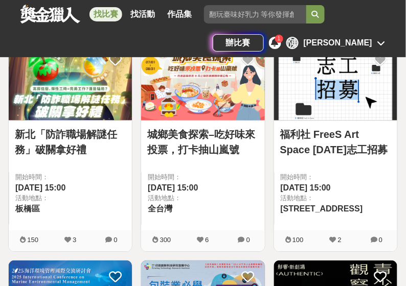
click at [227, 132] on link "城鄉美食探索–吃好味來投票，打卡抽山嵐號" at bounding box center [202, 142] width 111 height 31
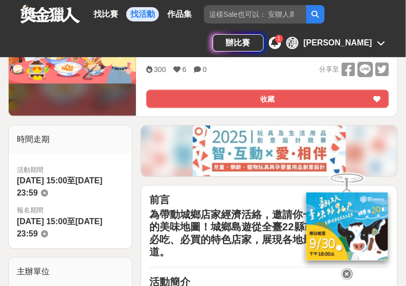
scroll to position [238, 0]
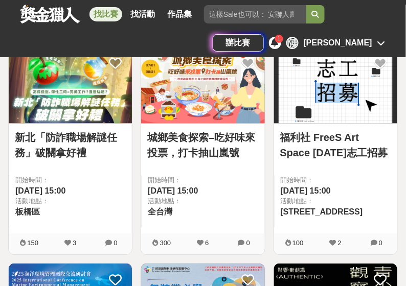
scroll to position [1508, 0]
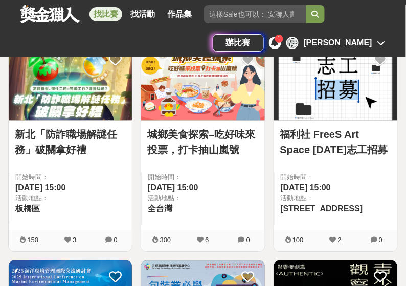
click at [302, 133] on link "福利社 FreeS Art Space [DATE]志工招募" at bounding box center [335, 142] width 111 height 31
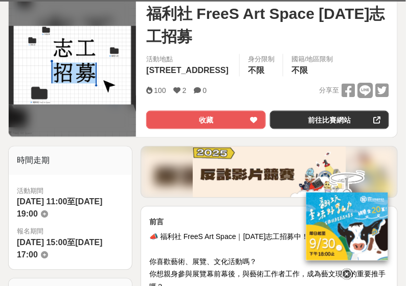
scroll to position [272, 0]
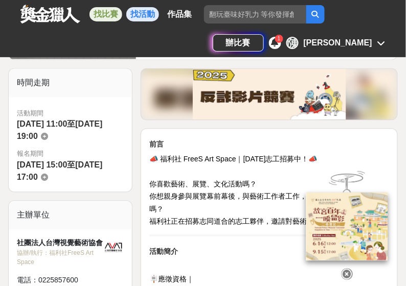
click at [97, 14] on link "找比賽" at bounding box center [105, 14] width 33 height 14
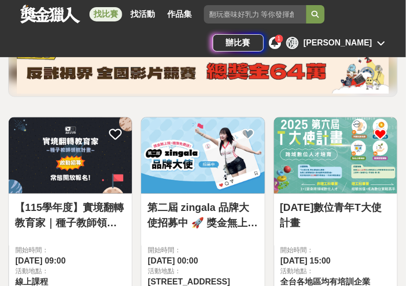
scroll to position [136, 0]
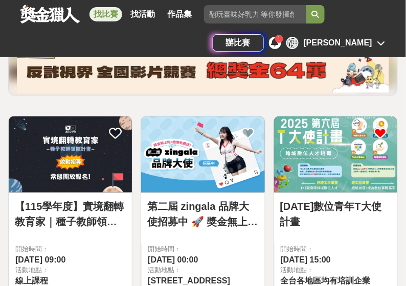
click at [102, 16] on link "找比賽" at bounding box center [105, 14] width 33 height 14
click at [109, 14] on link "找比賽" at bounding box center [105, 14] width 33 height 14
